Goal: Transaction & Acquisition: Purchase product/service

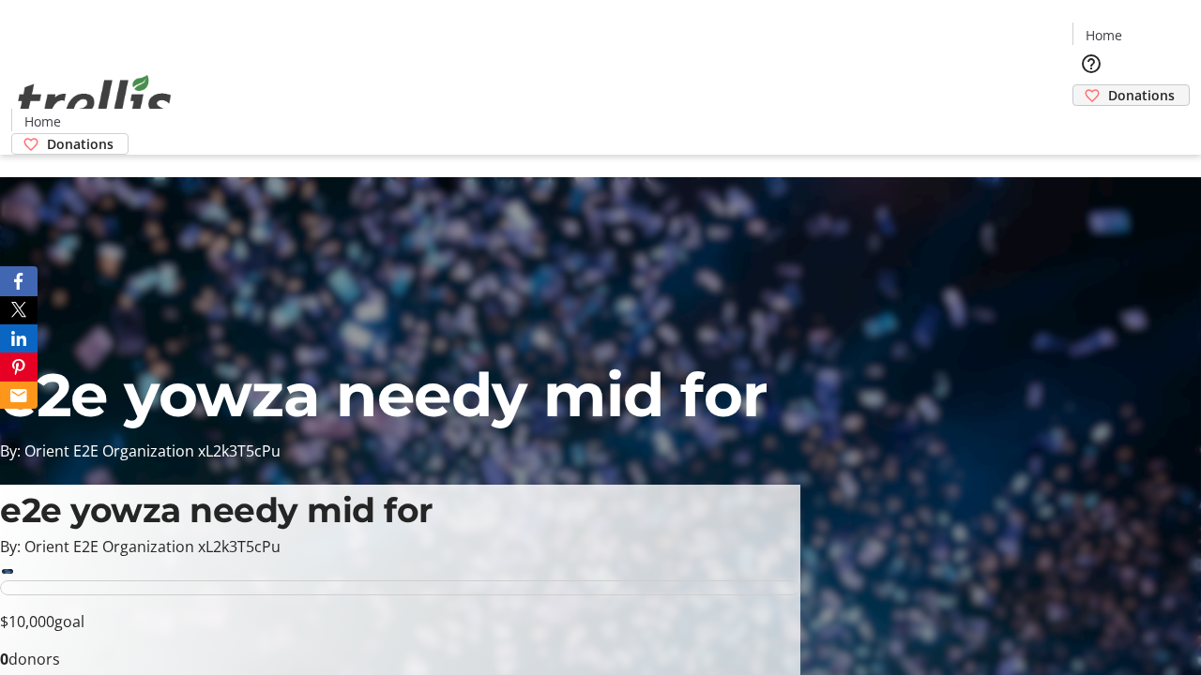
click at [1108, 85] on span "Donations" at bounding box center [1141, 95] width 67 height 20
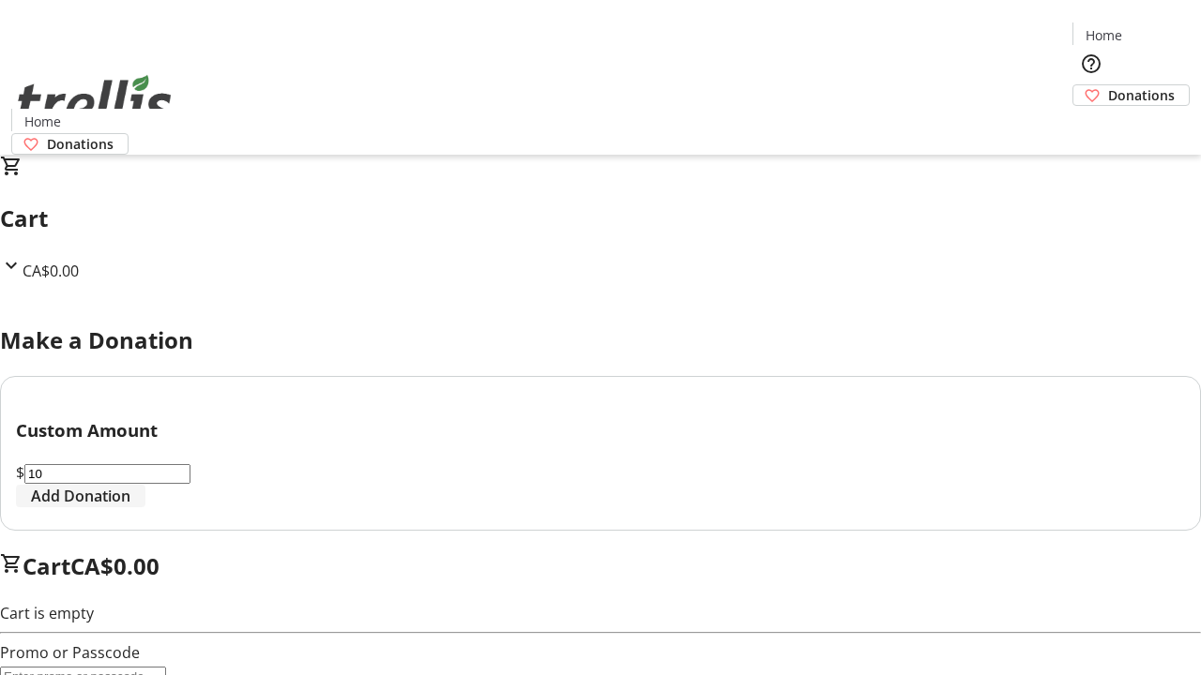
click at [130, 507] on span "Add Donation" at bounding box center [80, 496] width 99 height 23
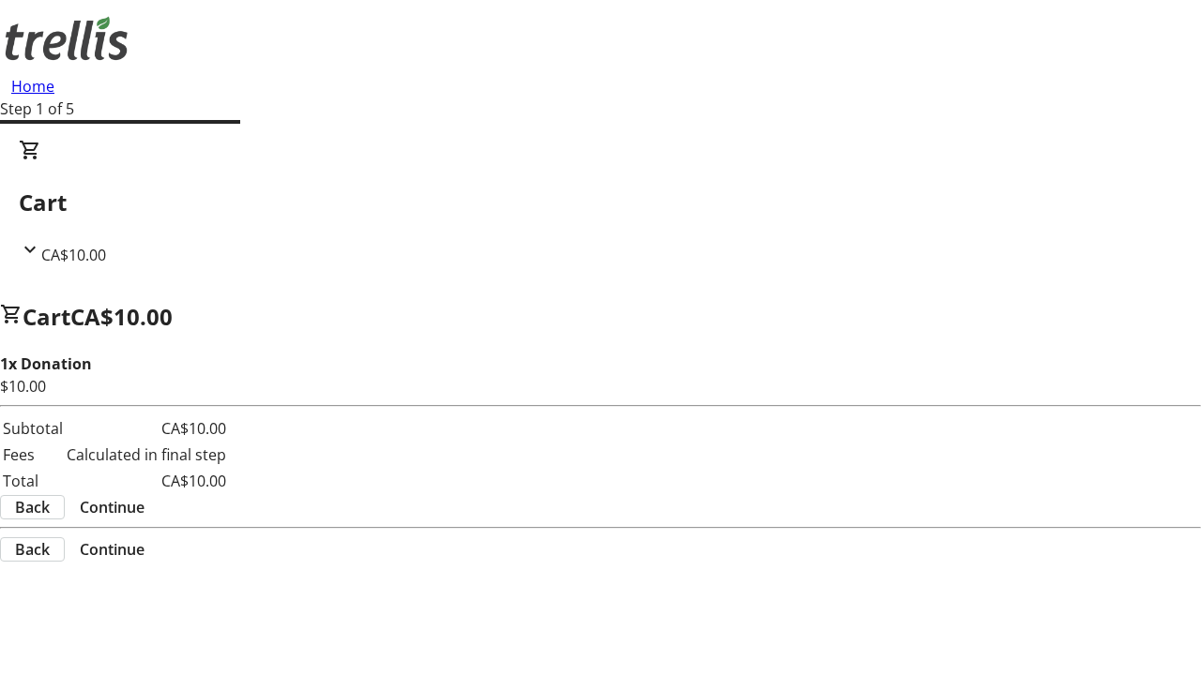
select select "CA"
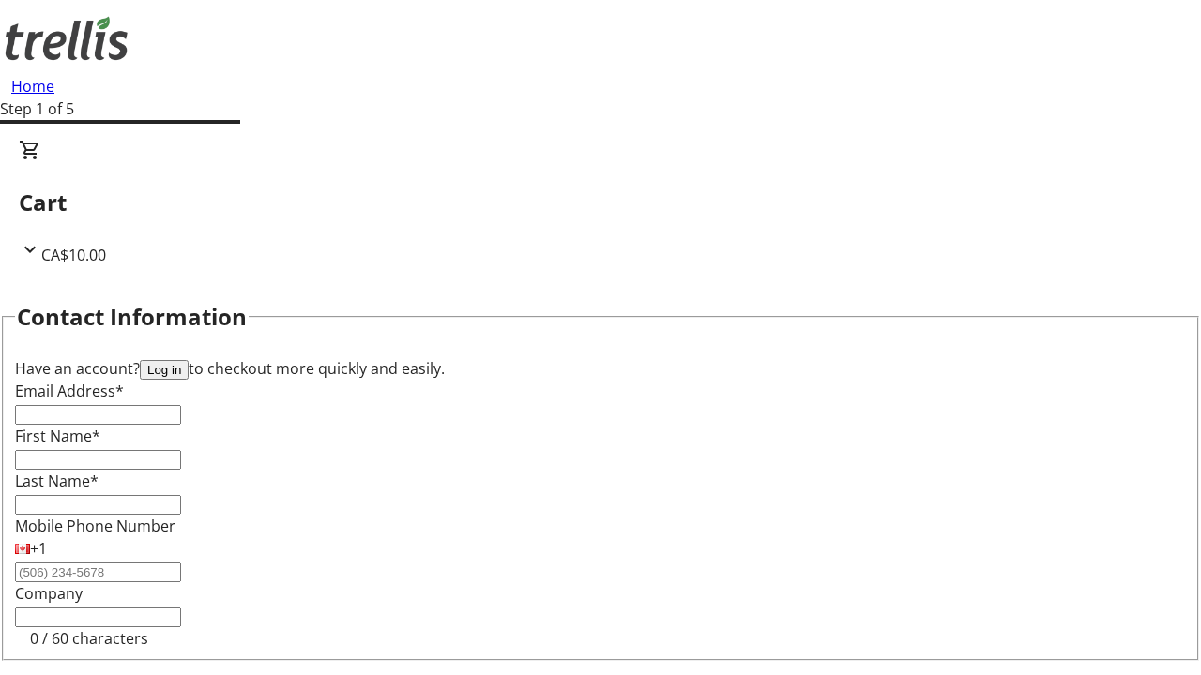
click at [189, 360] on button "Log in" at bounding box center [164, 370] width 49 height 20
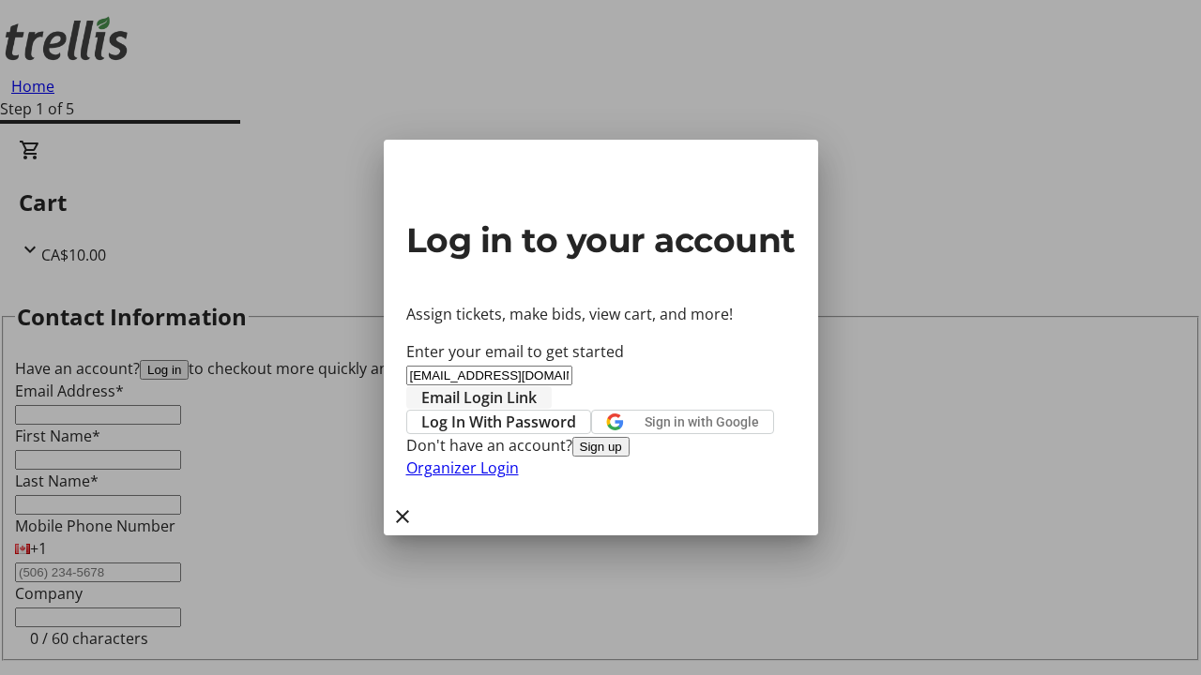
type input "[EMAIL_ADDRESS][DOMAIN_NAME]"
click at [537, 386] on span "Email Login Link" at bounding box center [478, 397] width 115 height 23
